Goal: Task Accomplishment & Management: Manage account settings

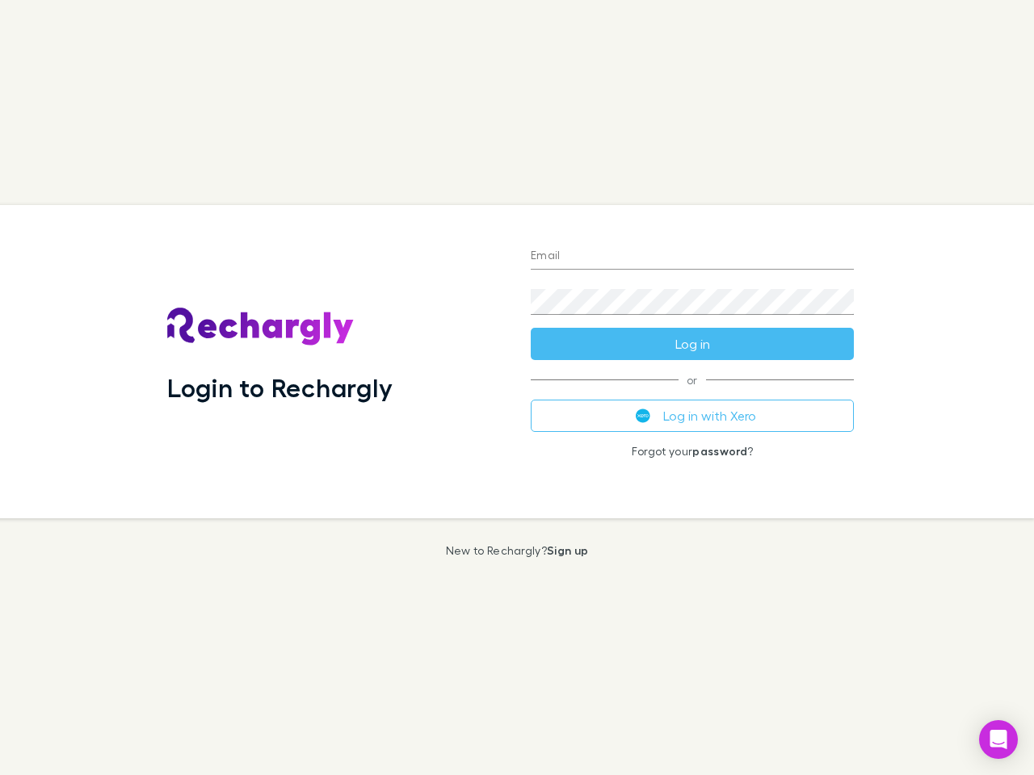
click at [517, 388] on div "Login to Rechargly" at bounding box center [335, 361] width 363 height 313
click at [692, 257] on input "Email" at bounding box center [692, 257] width 323 height 26
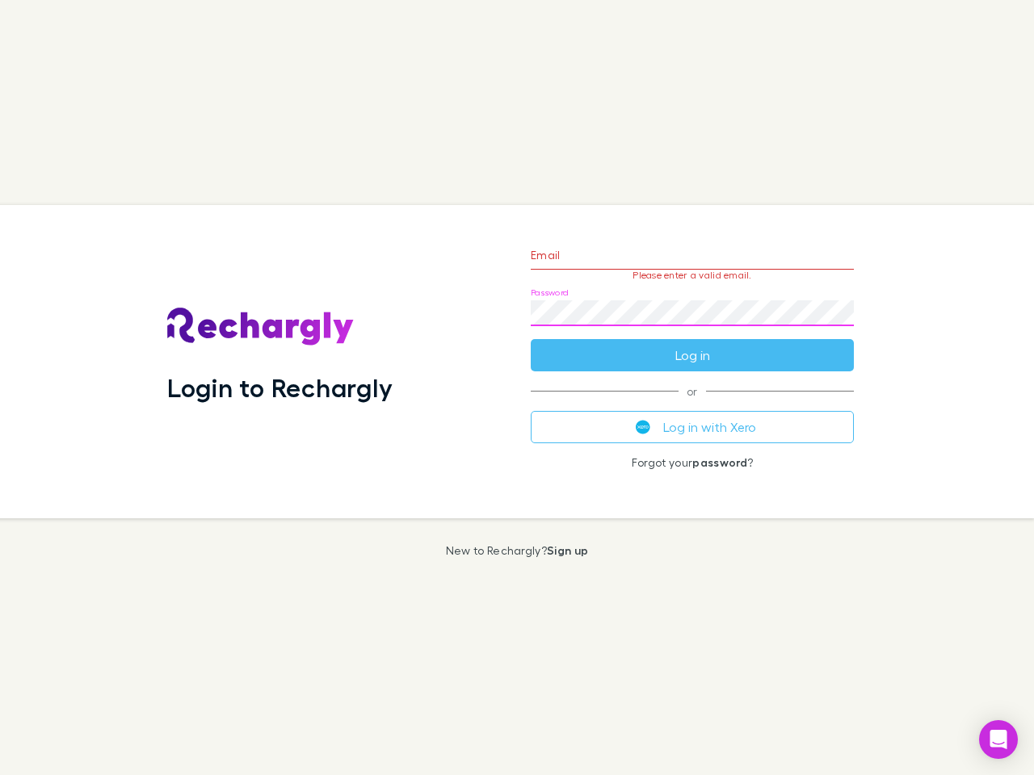
click at [692, 344] on form "Email Please enter a valid email. Password Log in" at bounding box center [692, 301] width 323 height 141
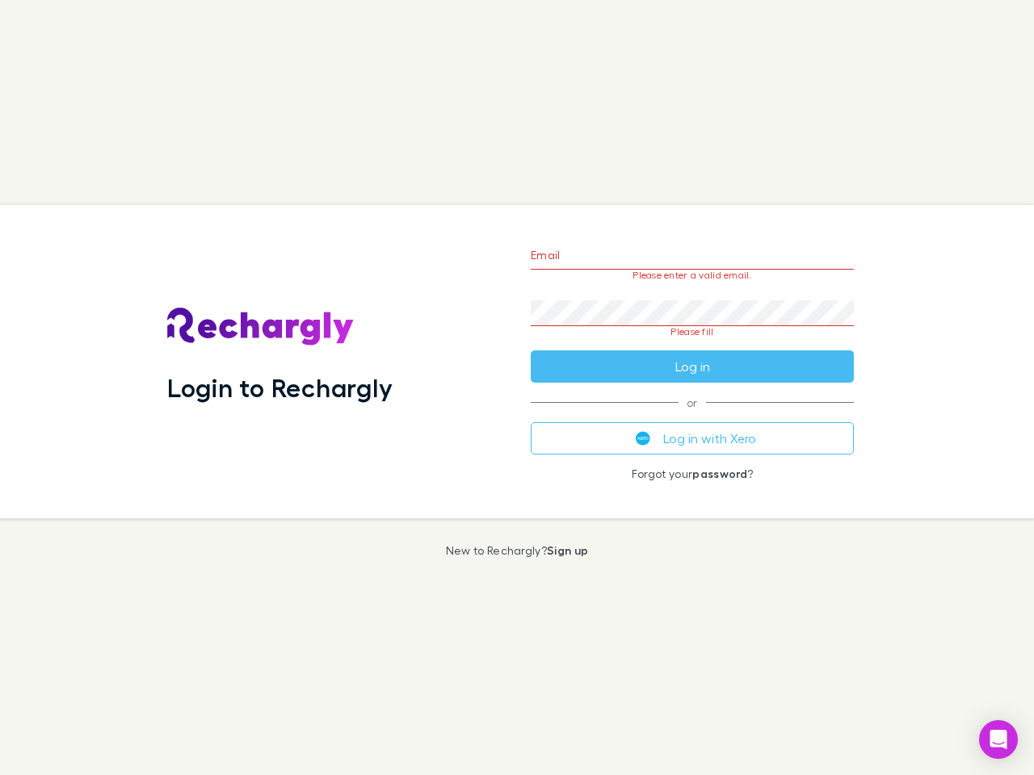
click at [692, 416] on div "Email Please enter a valid email. Password Please fill Log in or Log in with Xe…" at bounding box center [692, 361] width 349 height 313
click at [998, 740] on icon "Open Intercom Messenger" at bounding box center [998, 739] width 17 height 19
